Goal: Check status

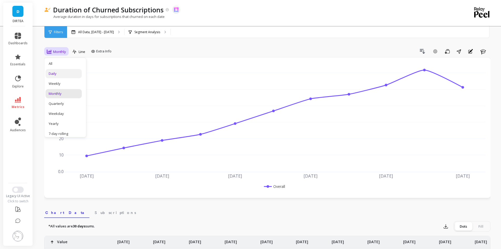
click at [60, 72] on div "Daily" at bounding box center [64, 73] width 30 height 5
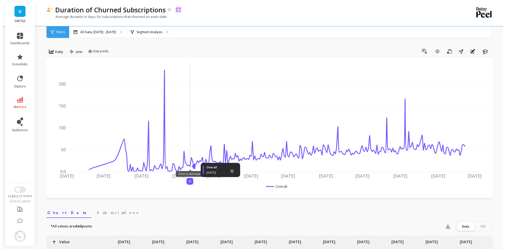
scroll to position [53, 0]
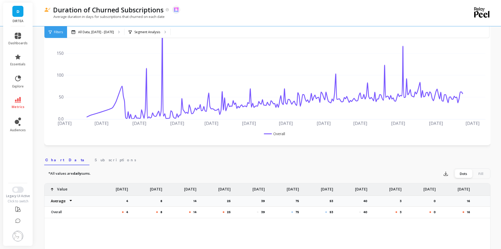
click at [54, 31] on span "Filters" at bounding box center [58, 32] width 9 height 4
click at [114, 31] on p "All Data, [DATE] - [DATE]" at bounding box center [96, 32] width 36 height 4
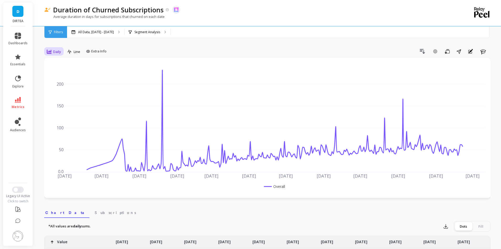
click at [59, 52] on span "Daily" at bounding box center [57, 51] width 8 height 5
click at [66, 62] on div "All" at bounding box center [64, 63] width 30 height 5
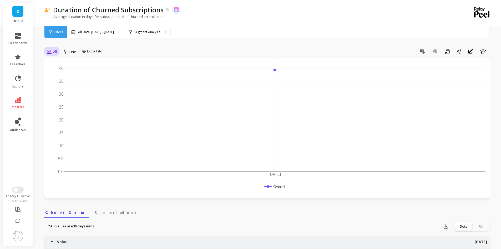
click at [50, 49] on icon at bounding box center [49, 51] width 5 height 5
click at [66, 73] on div "Daily" at bounding box center [64, 73] width 30 height 5
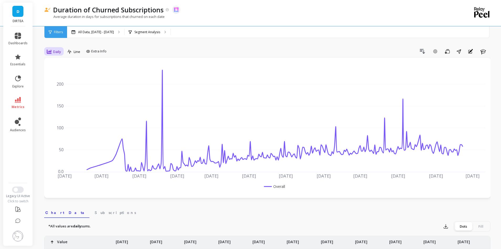
click at [48, 49] on icon at bounding box center [49, 51] width 5 height 5
click at [65, 92] on div "Monthly" at bounding box center [64, 93] width 30 height 5
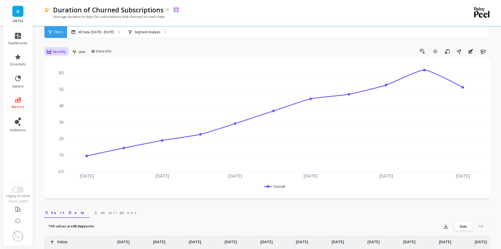
click at [60, 54] on div "Monthly" at bounding box center [56, 51] width 19 height 6
click at [59, 72] on div "Daily" at bounding box center [64, 73] width 30 height 5
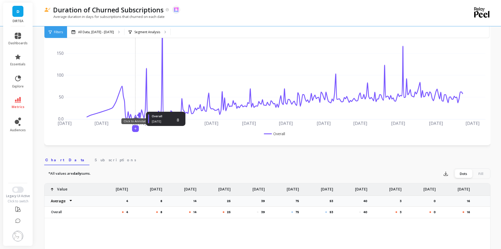
scroll to position [79, 0]
